Goal: Check status: Check status

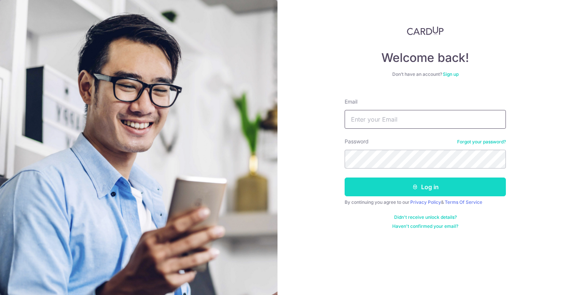
type input "[EMAIL_ADDRESS][DOMAIN_NAME]"
click at [462, 182] on button "Log in" at bounding box center [424, 186] width 161 height 19
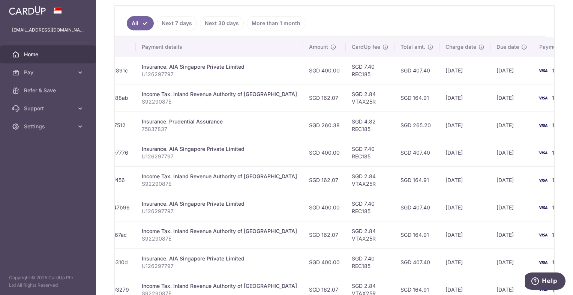
scroll to position [0, 142]
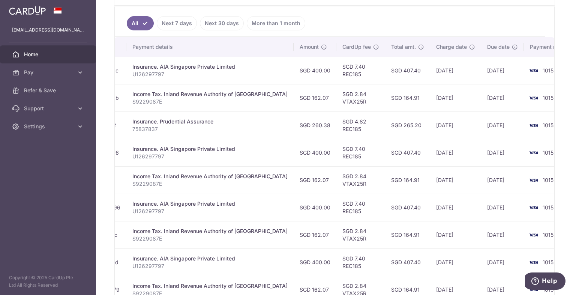
drag, startPoint x: 435, startPoint y: 75, endPoint x: 364, endPoint y: 77, distance: 71.2
click at [364, 77] on tr "Update payment Cancel payment Scheduled for charge txn_66ae4c2891c Insurance. A…" at bounding box center [277, 70] width 608 height 27
click at [385, 77] on td "SGD 407.40" at bounding box center [407, 70] width 45 height 27
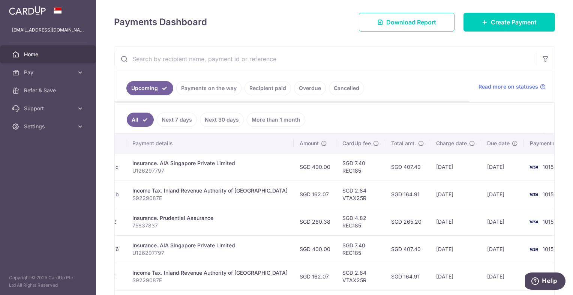
scroll to position [110, 0]
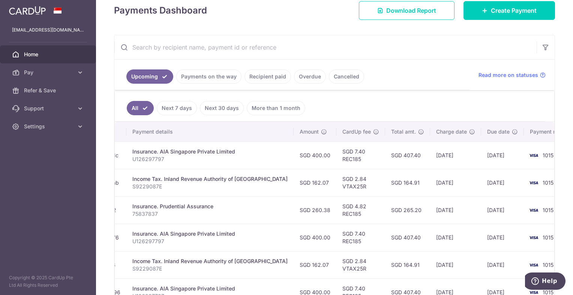
click at [181, 109] on link "Next 7 days" at bounding box center [177, 108] width 40 height 14
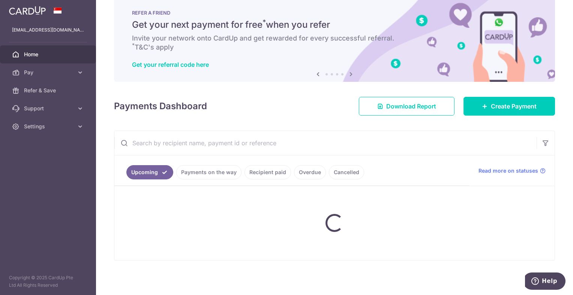
scroll to position [23, 0]
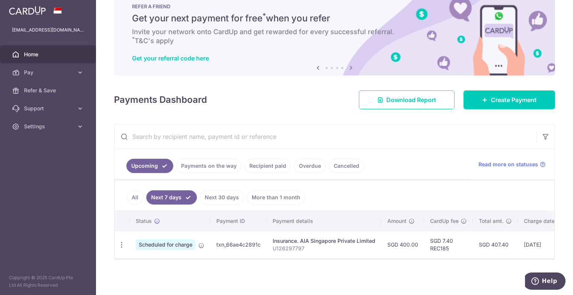
click at [143, 193] on li "Next 7 days" at bounding box center [170, 197] width 54 height 14
click at [135, 197] on link "All" at bounding box center [135, 197] width 16 height 14
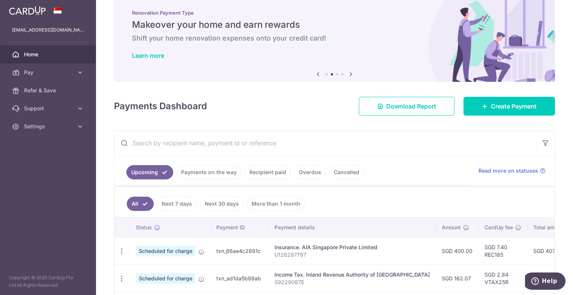
scroll to position [110, 0]
